Goal: Navigation & Orientation: Understand site structure

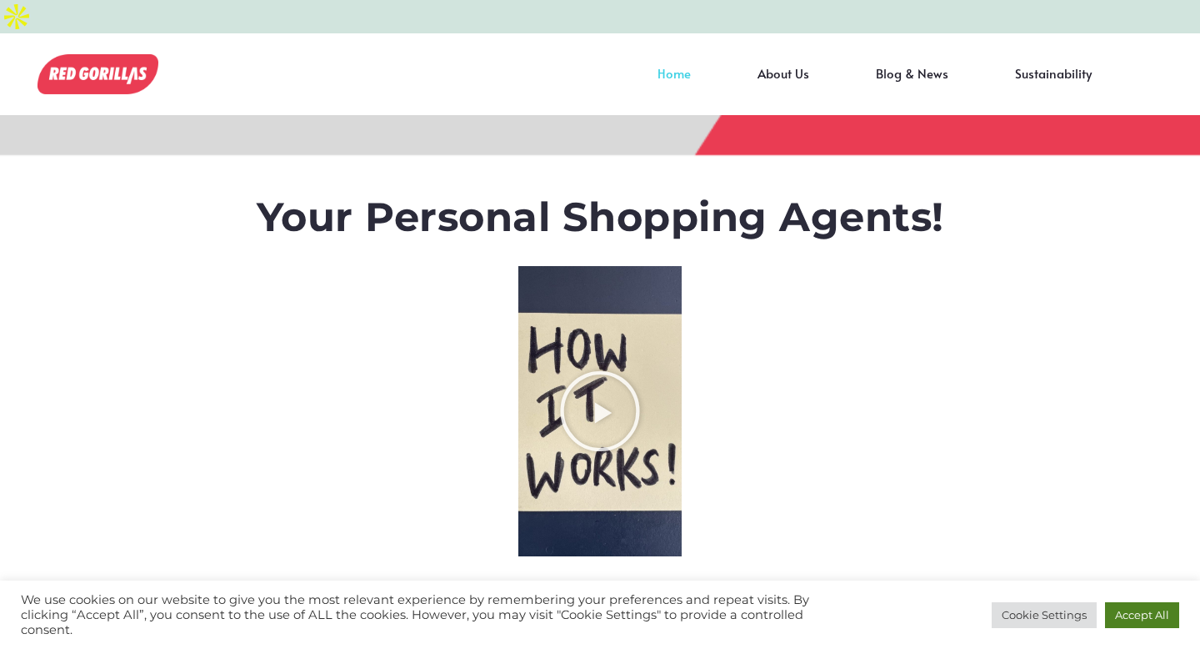
click at [1139, 616] on link "Accept All" at bounding box center [1142, 615] width 74 height 26
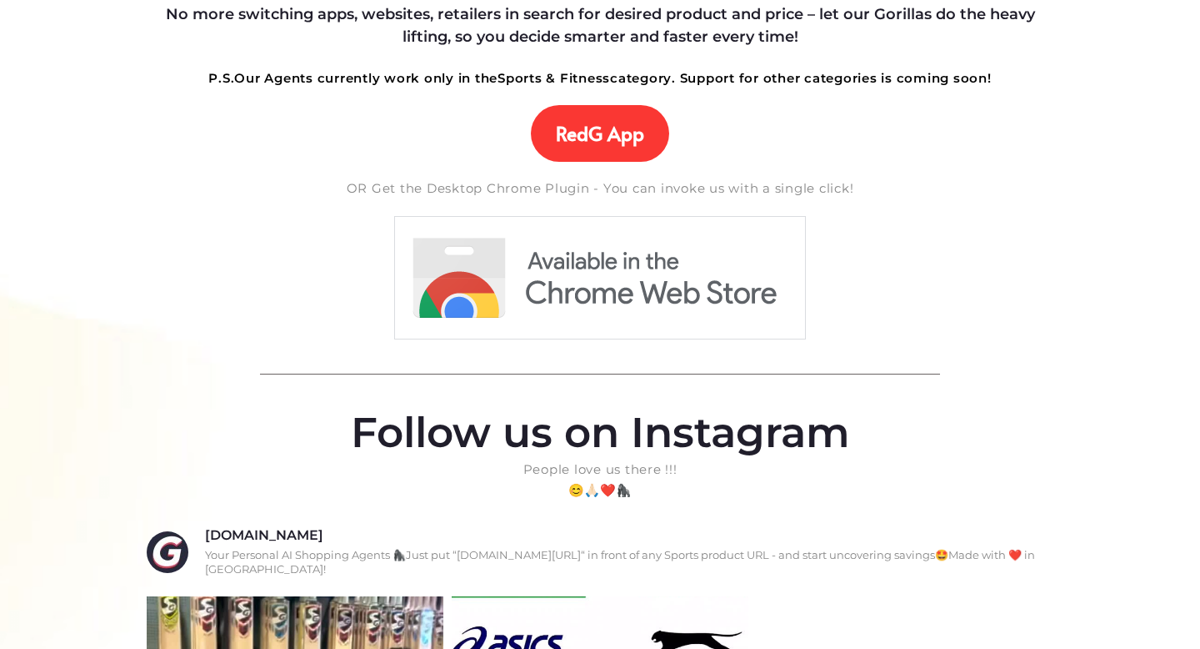
scroll to position [598, 0]
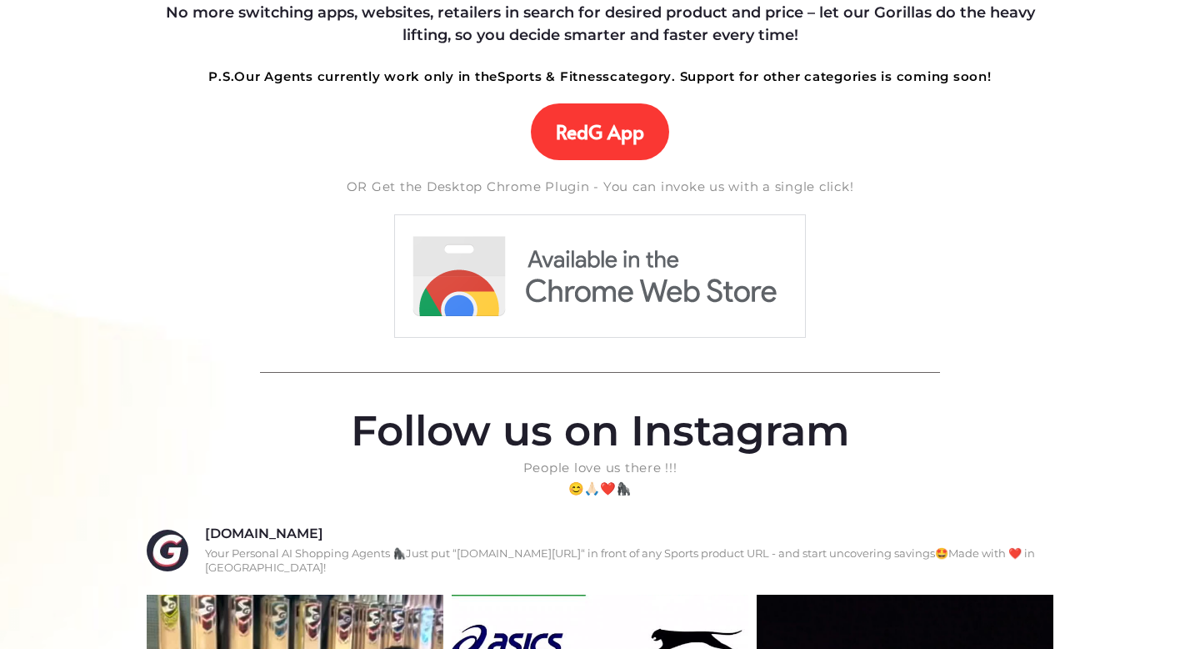
click at [603, 263] on img at bounding box center [599, 275] width 413 height 125
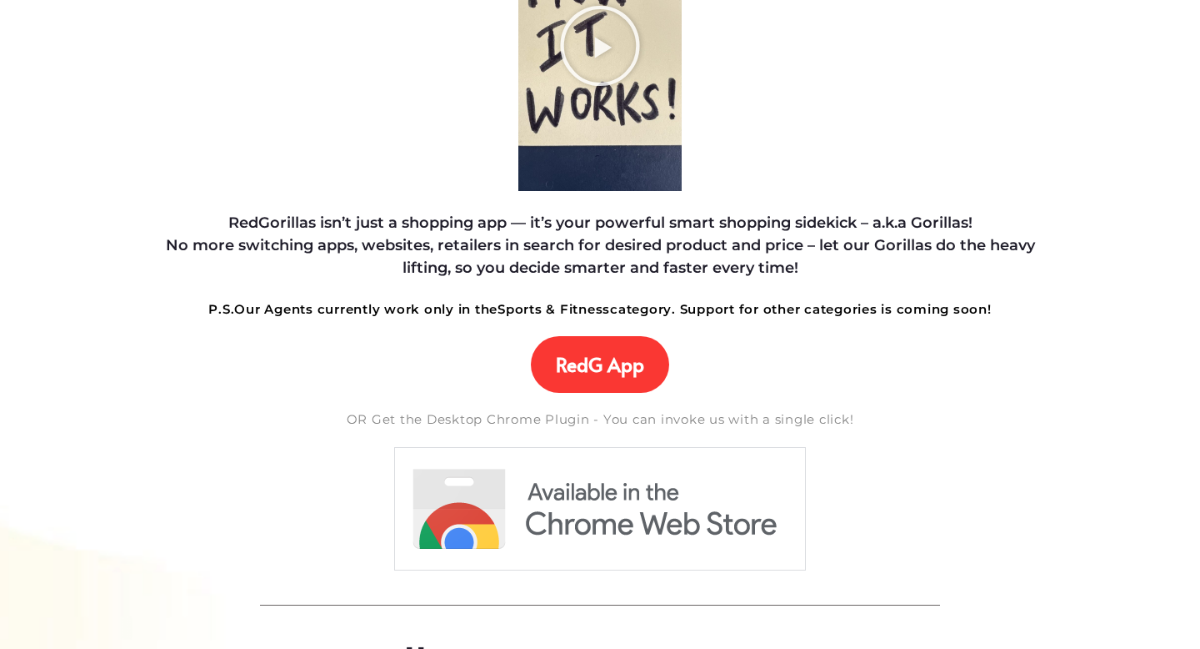
scroll to position [0, 0]
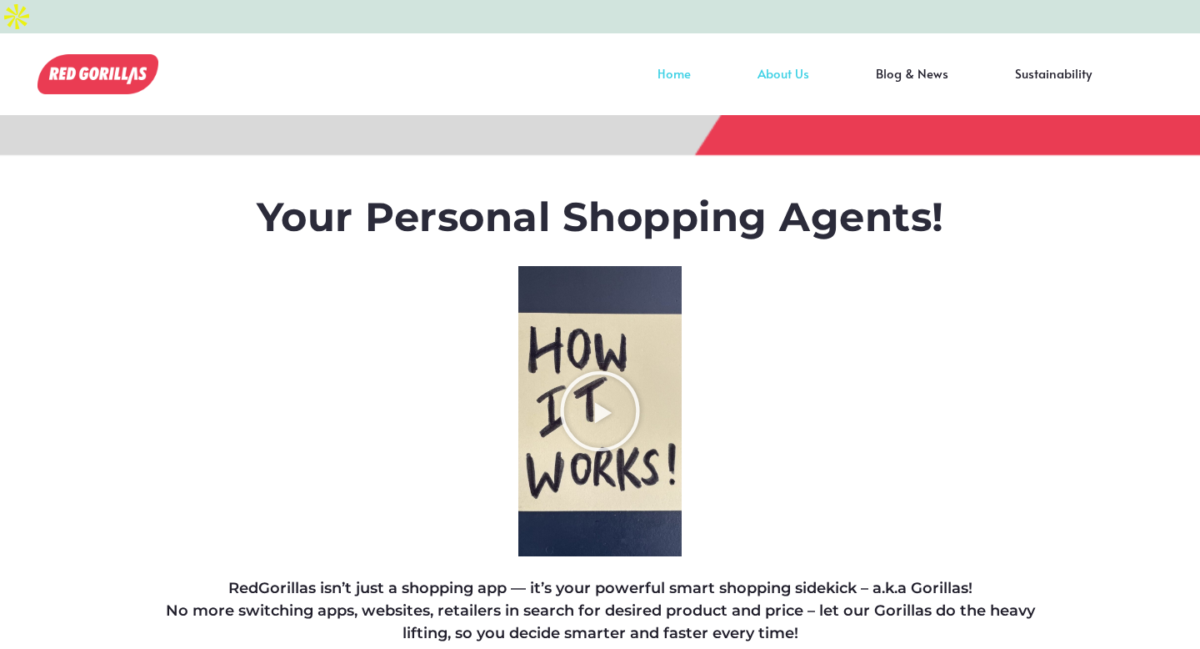
click at [794, 73] on link "About Us" at bounding box center [783, 85] width 118 height 25
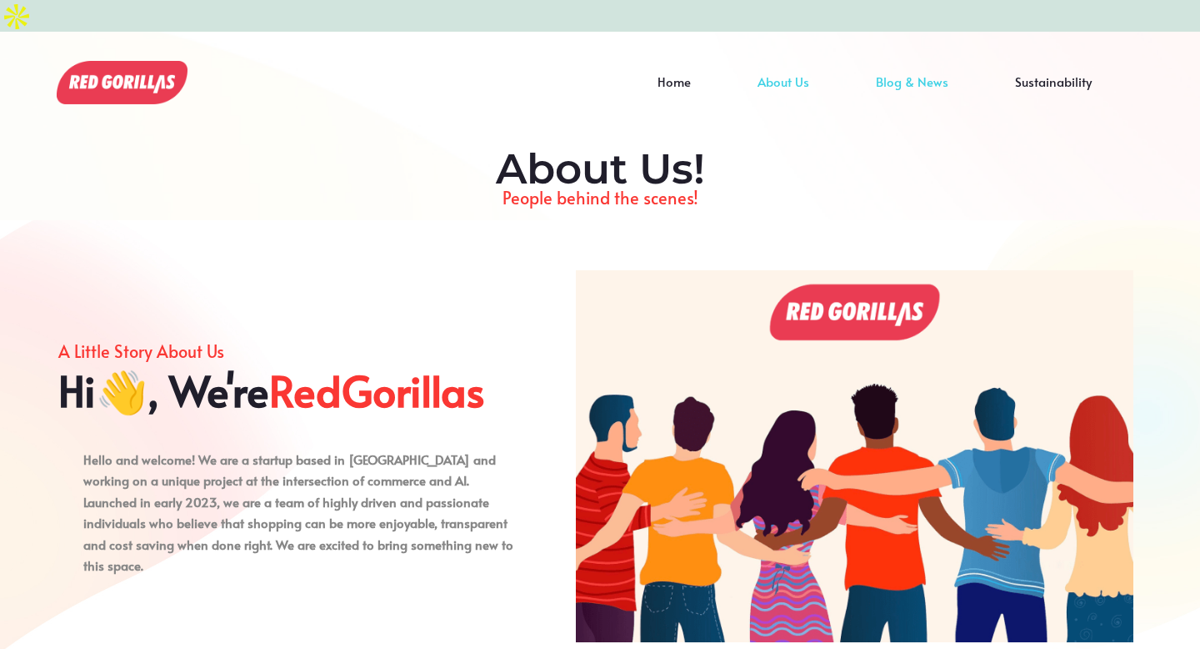
click at [910, 82] on link "Blog & News" at bounding box center [912, 94] width 139 height 25
